Goal: Check status: Check status

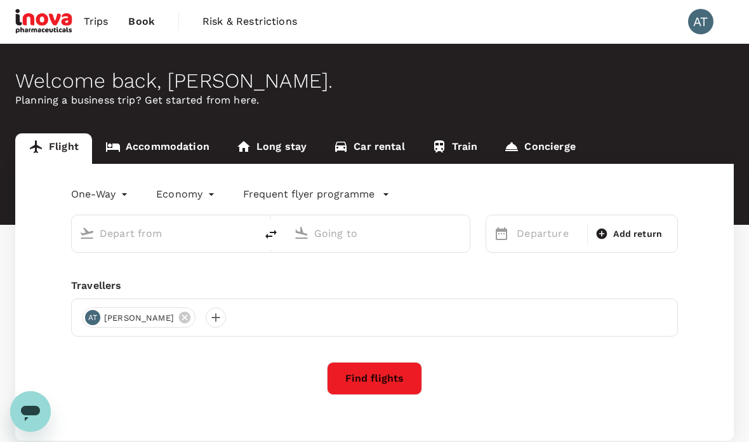
type input "Kuala Lumpur Intl ([GEOGRAPHIC_DATA])"
type input "Kuching, [GEOGRAPHIC_DATA] (any)"
type input "Kuala Lumpur Intl ([GEOGRAPHIC_DATA])"
type input "Kuching, [GEOGRAPHIC_DATA] (any)"
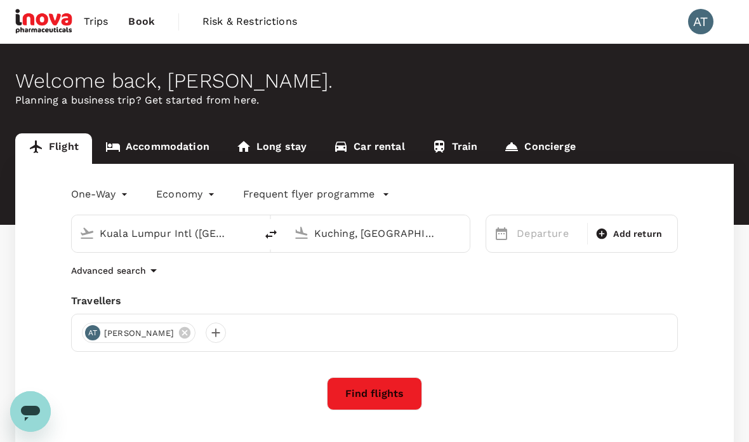
click at [102, 15] on span "Trips" at bounding box center [96, 21] width 25 height 15
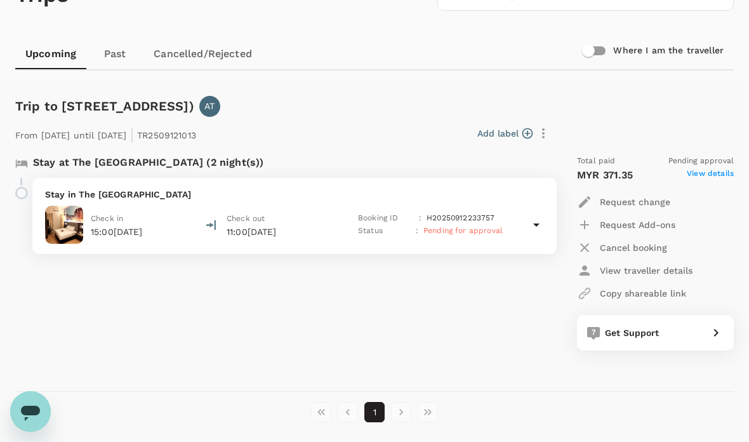
scroll to position [95, 0]
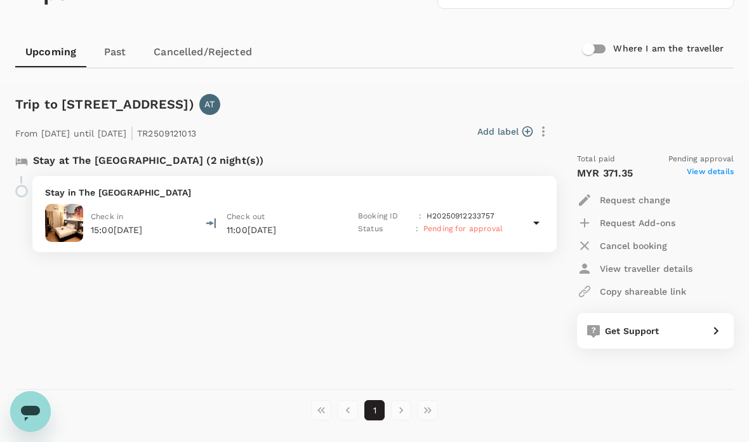
click at [540, 223] on icon at bounding box center [536, 222] width 15 height 15
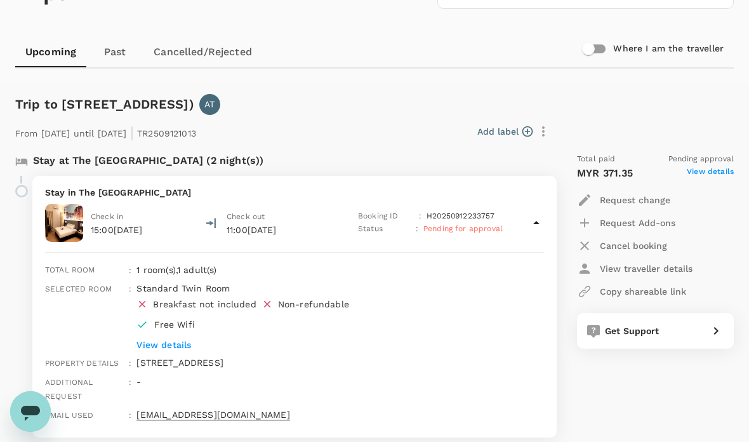
click at [482, 229] on span "Pending for approval" at bounding box center [462, 228] width 79 height 9
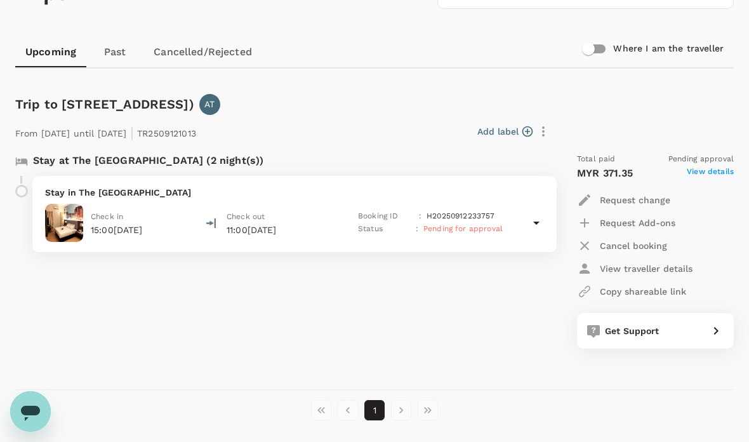
click at [486, 227] on span "Pending for approval" at bounding box center [462, 228] width 79 height 9
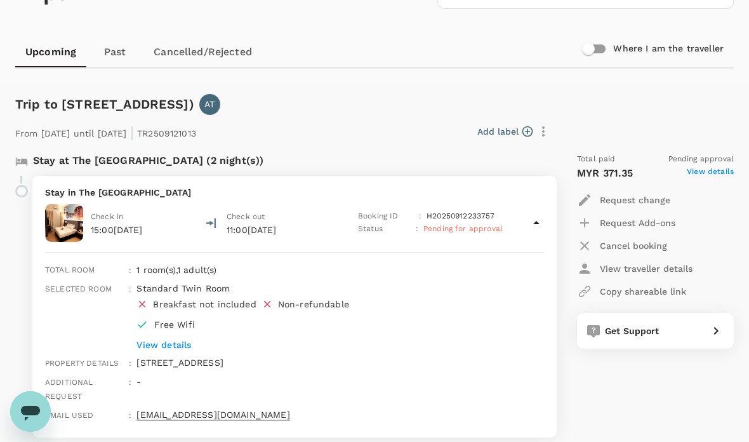
click at [468, 228] on span "Pending for approval" at bounding box center [462, 228] width 79 height 9
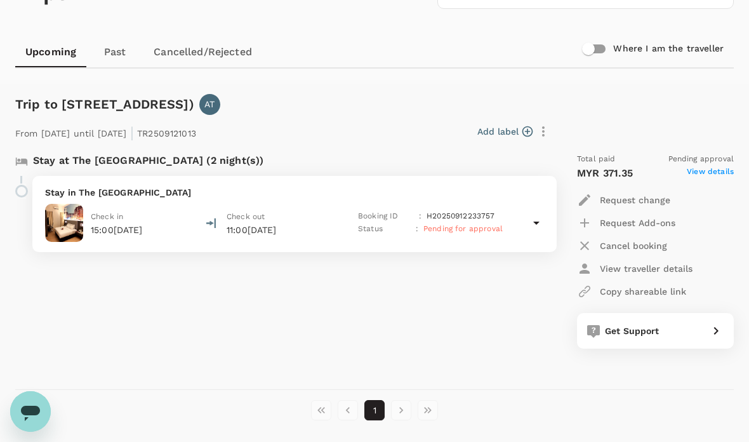
click at [470, 226] on span "Pending for approval" at bounding box center [462, 228] width 79 height 9
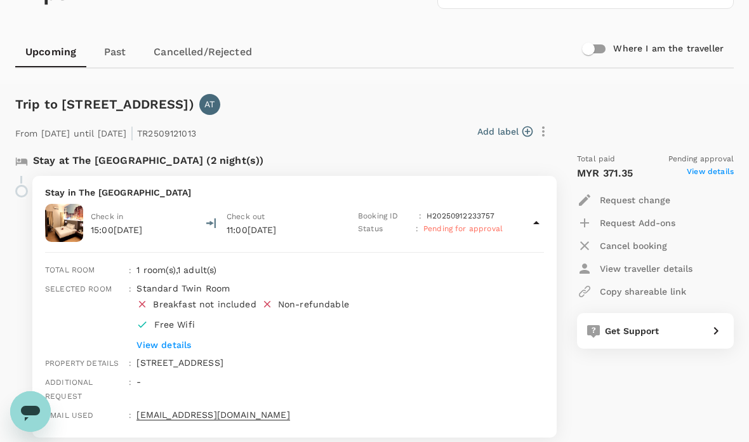
click at [11, 196] on div at bounding box center [16, 312] width 12 height 272
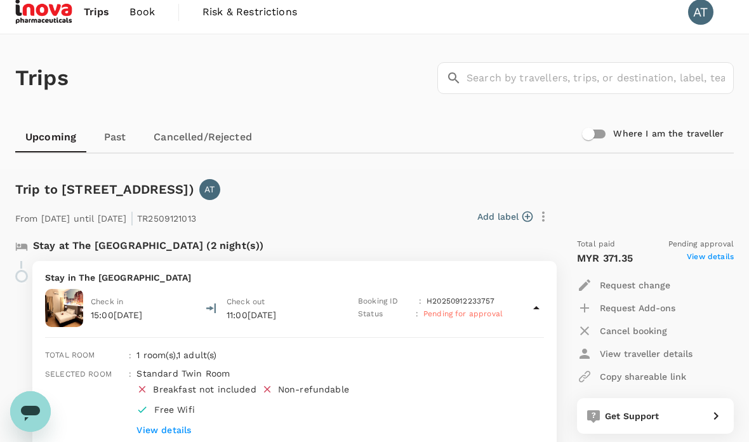
scroll to position [16, 0]
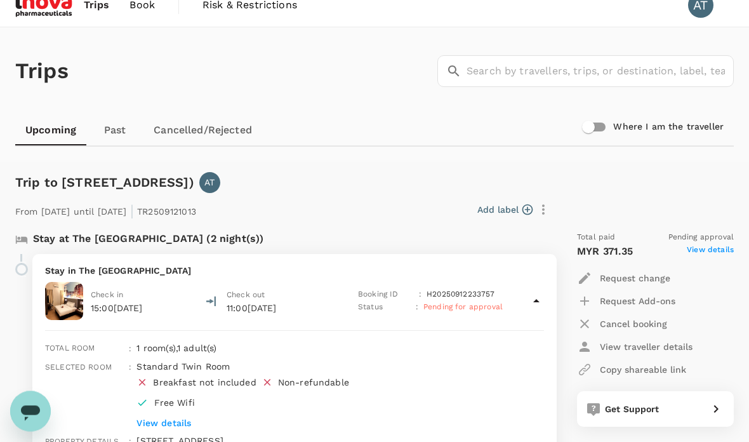
click at [27, 270] on div at bounding box center [21, 269] width 13 height 13
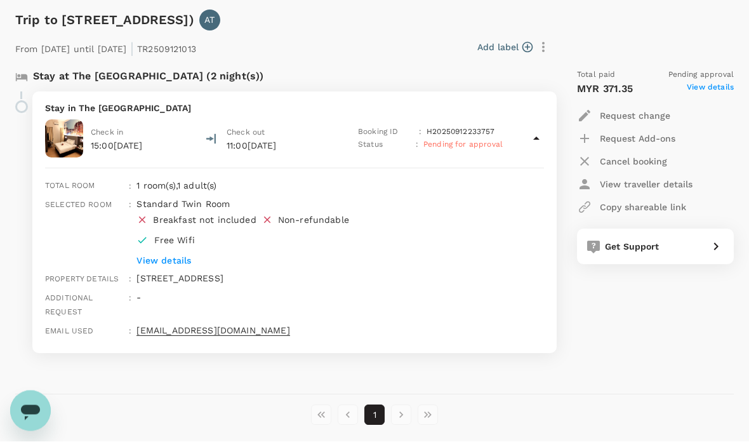
scroll to position [178, 0]
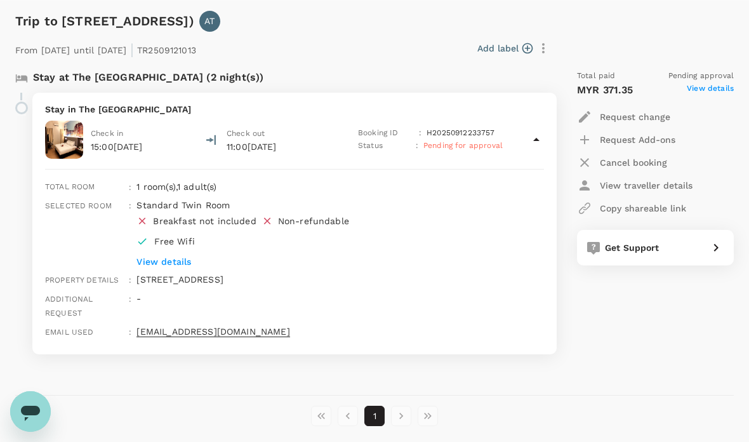
click at [563, 67] on div "Total paid Pending approval MYR 371.35 View details Request change Request Add-…" at bounding box center [643, 212] width 182 height 305
click at [552, 46] on button "button" at bounding box center [544, 48] width 22 height 22
click at [637, 34] on div at bounding box center [374, 221] width 749 height 442
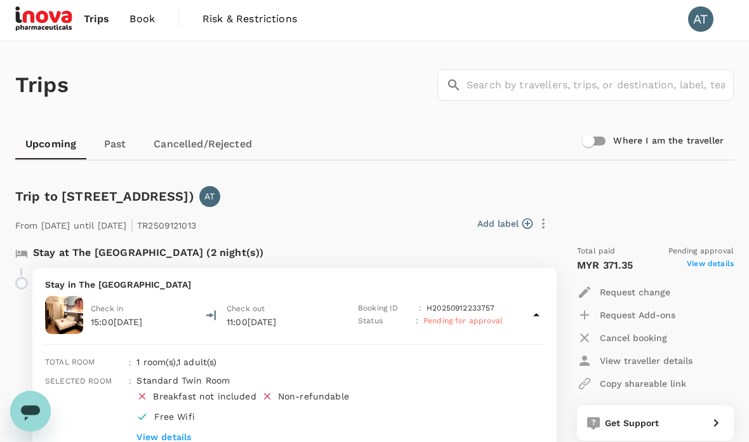
scroll to position [0, 0]
